Goal: Information Seeking & Learning: Understand process/instructions

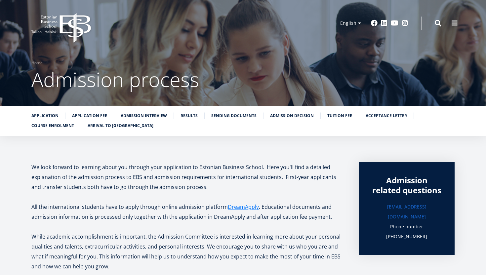
click at [70, 28] on icon "EBS Logo Created with Sketch." at bounding box center [60, 27] width 59 height 29
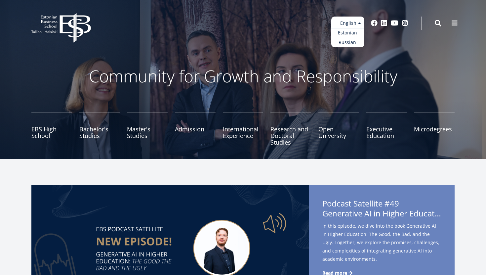
click at [357, 21] on ul "Estonian English Russian" at bounding box center [347, 32] width 33 height 31
click at [355, 32] on link "Estonian" at bounding box center [347, 33] width 33 height 10
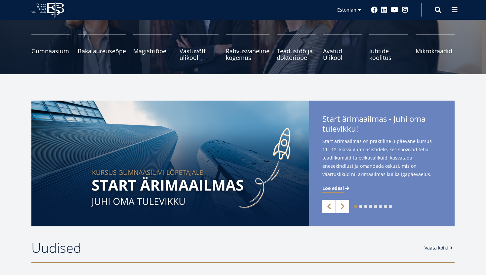
scroll to position [28, 0]
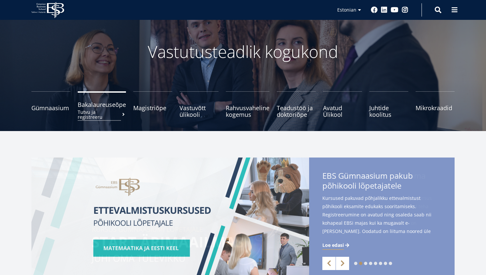
click at [106, 107] on span "Bakalaureuseõpe Tutvu ja registreeru" at bounding box center [102, 104] width 48 height 7
